Goal: Find specific page/section: Find specific page/section

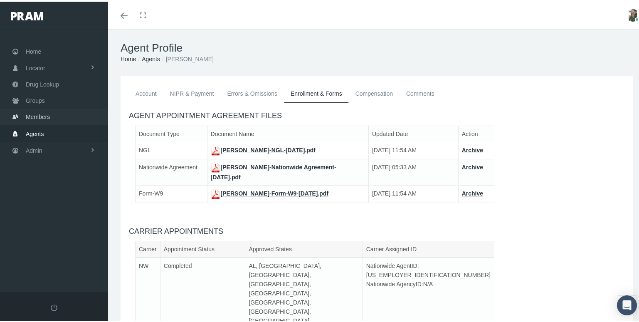
click at [42, 111] on span "Members" at bounding box center [38, 115] width 24 height 16
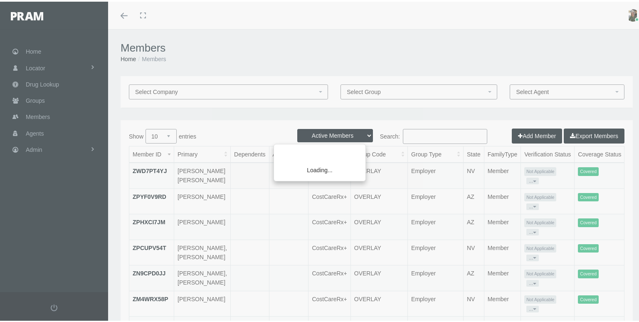
click at [414, 133] on div "Loading..." at bounding box center [319, 161] width 639 height 322
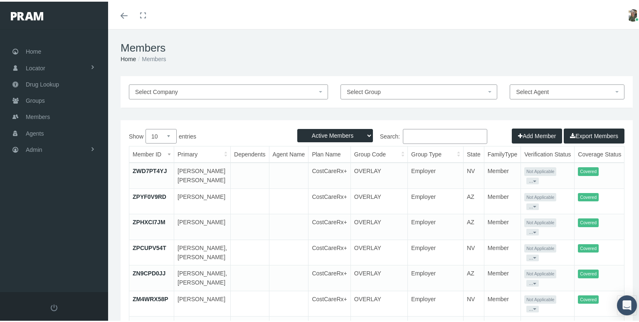
click at [408, 137] on input "Search:" at bounding box center [445, 134] width 84 height 15
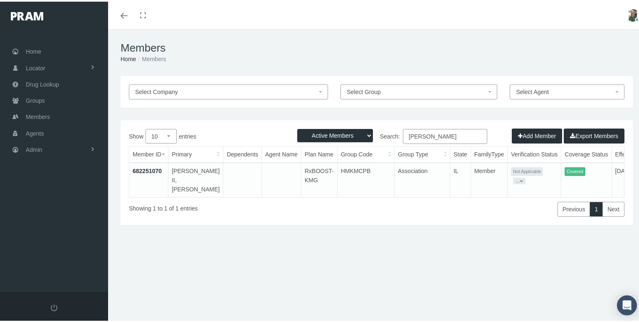
type input "james bobbit"
click at [147, 168] on link "682251070" at bounding box center [147, 169] width 29 height 7
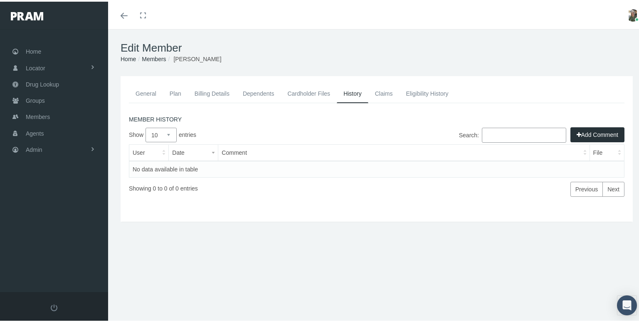
click at [151, 94] on link "General" at bounding box center [146, 92] width 34 height 18
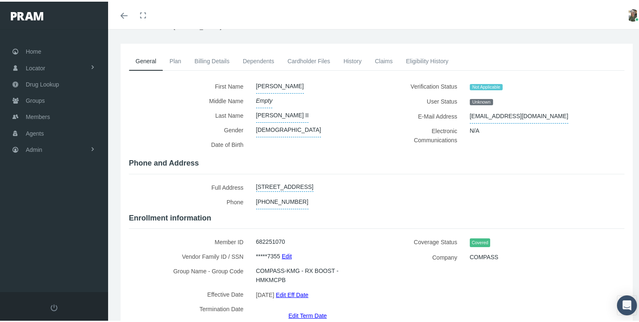
scroll to position [73, 0]
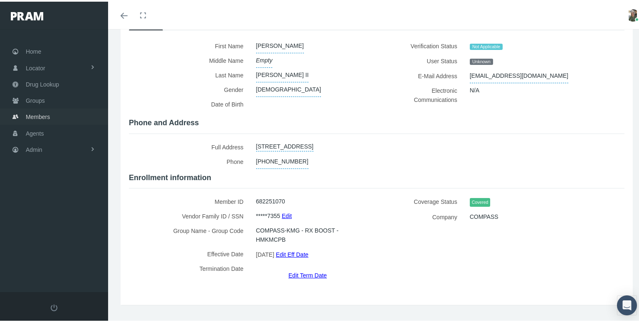
click at [49, 116] on span "Members" at bounding box center [38, 115] width 24 height 16
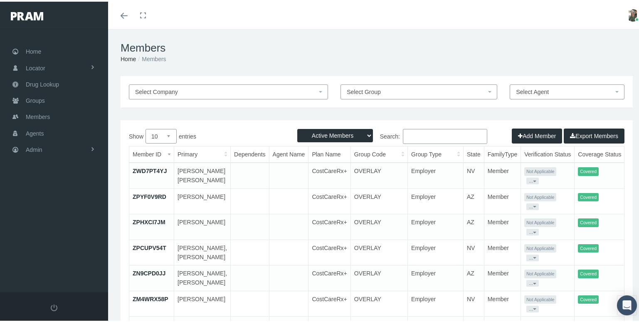
click at [412, 137] on input "Search:" at bounding box center [445, 134] width 84 height 15
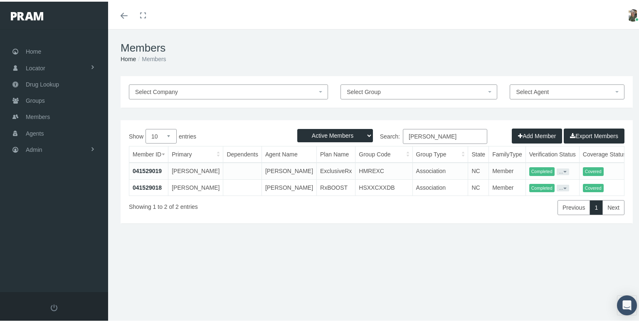
type input "bradley hall"
click at [141, 189] on link "041529018" at bounding box center [147, 186] width 29 height 7
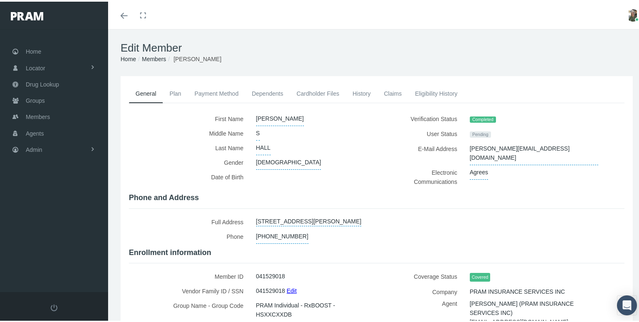
scroll to position [42, 0]
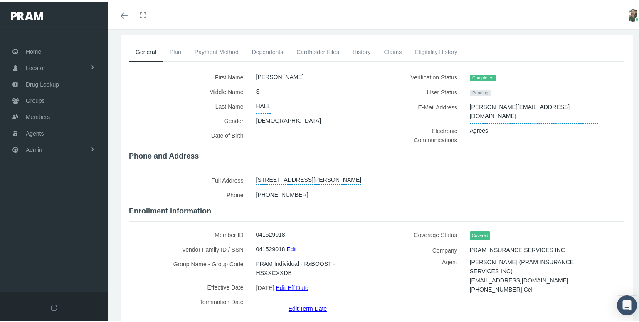
click at [318, 52] on link "Cardholder Files" at bounding box center [318, 50] width 56 height 18
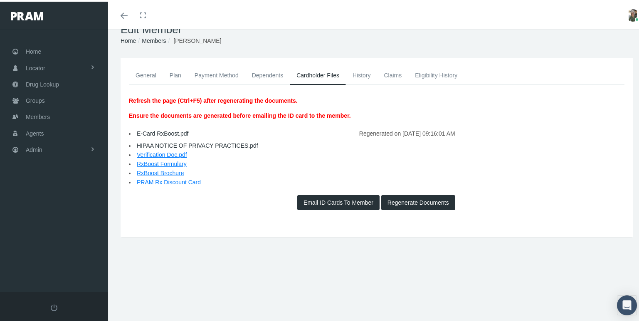
click at [148, 73] on link "General" at bounding box center [146, 73] width 34 height 18
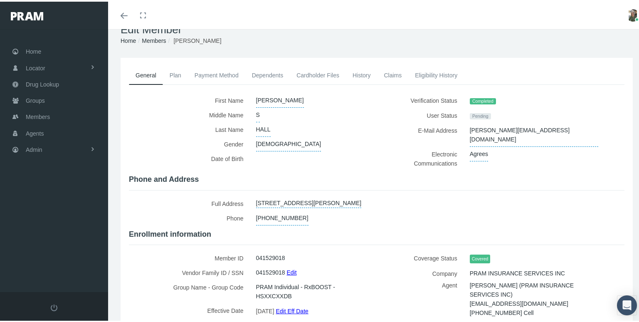
scroll to position [0, 0]
